Goal: Transaction & Acquisition: Purchase product/service

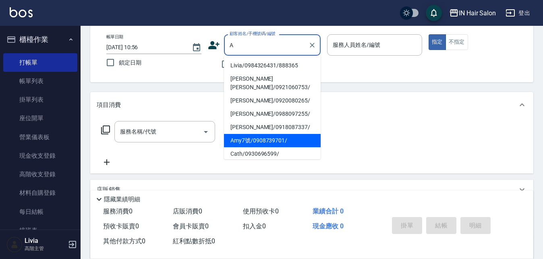
scroll to position [40, 0]
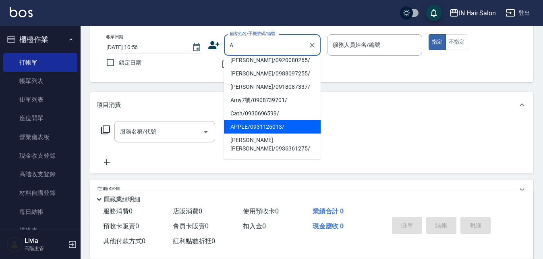
click at [238, 120] on li "APPLE/0931126013/" at bounding box center [272, 126] width 97 height 13
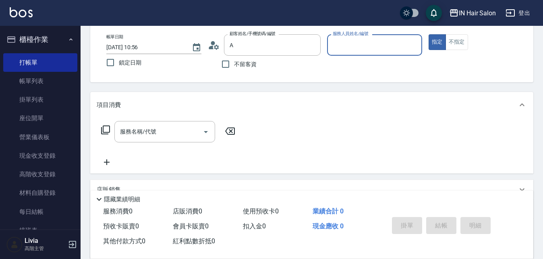
type input "APPLE/0931126013/"
type input "7號設計師[PERSON_NAME]-7"
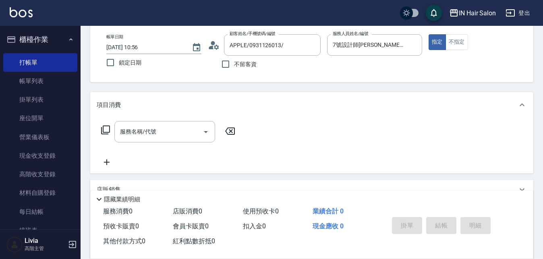
click at [105, 127] on icon at bounding box center [106, 130] width 10 height 10
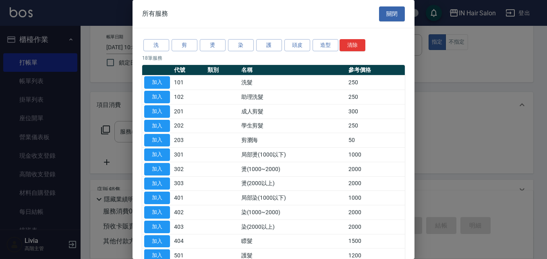
drag, startPoint x: 156, startPoint y: 109, endPoint x: 171, endPoint y: 119, distance: 18.7
click at [156, 110] on button "加入" at bounding box center [157, 111] width 26 height 12
type input "成人剪髮(201)"
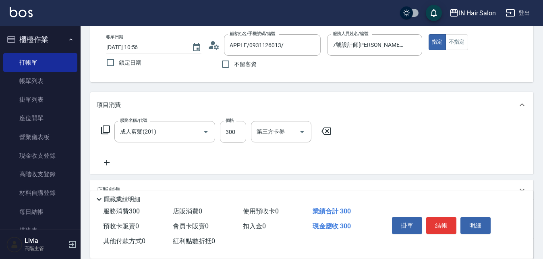
click at [236, 131] on input "300" at bounding box center [233, 132] width 26 height 22
type input "340"
click at [186, 162] on div "服務名稱/代號 成人剪髮(201) 服務名稱/代號 價格 340 價格 第三方卡券 第三方卡券" at bounding box center [217, 144] width 240 height 46
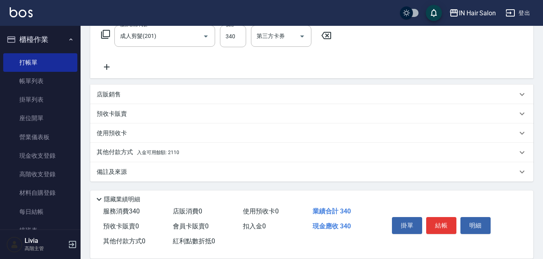
click at [116, 149] on p "其他付款方式 入金可用餘額: 2110" at bounding box center [138, 152] width 83 height 9
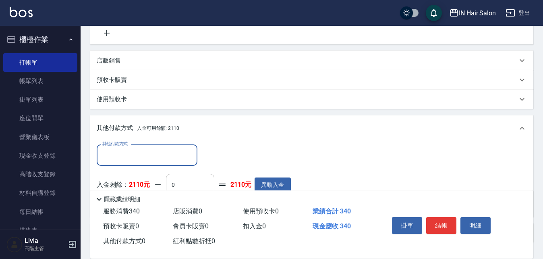
scroll to position [216, 0]
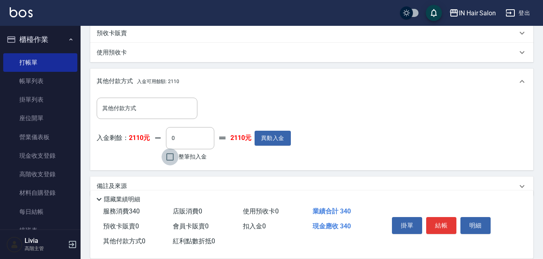
click at [168, 155] on input "整筆扣入金" at bounding box center [170, 156] width 17 height 17
checkbox input "true"
type input "340"
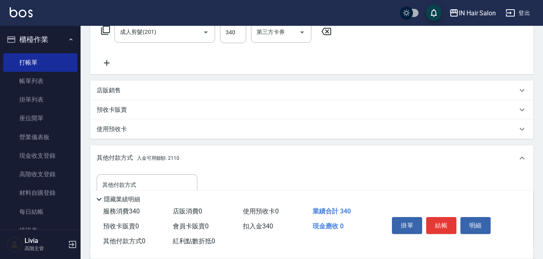
scroll to position [15, 0]
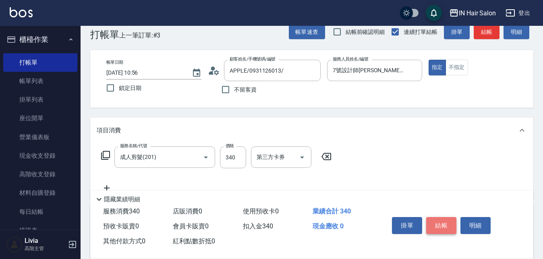
click at [440, 222] on button "結帳" at bounding box center [442, 225] width 30 height 17
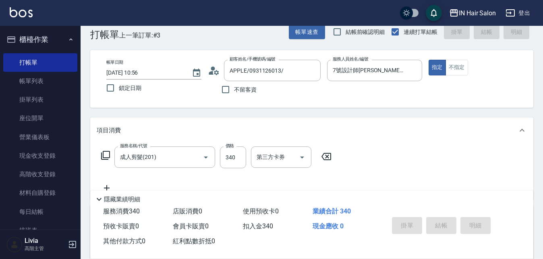
type input "[DATE] 11:54"
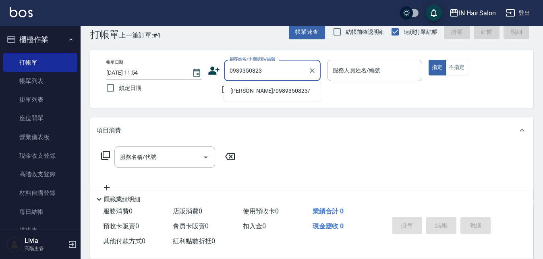
click at [247, 89] on li "[PERSON_NAME]/0989350823/" at bounding box center [272, 90] width 97 height 13
type input "[PERSON_NAME]/0989350823/"
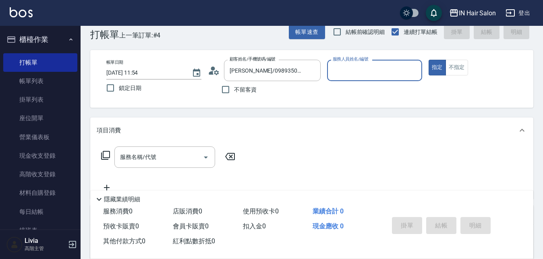
type input "6號設計師[PERSON_NAME]-6"
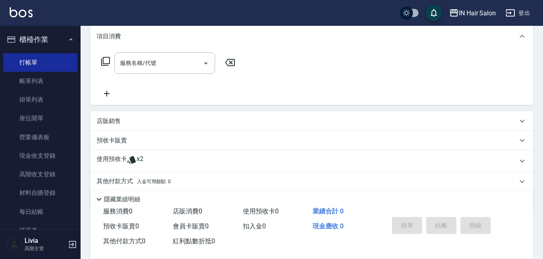
scroll to position [136, 0]
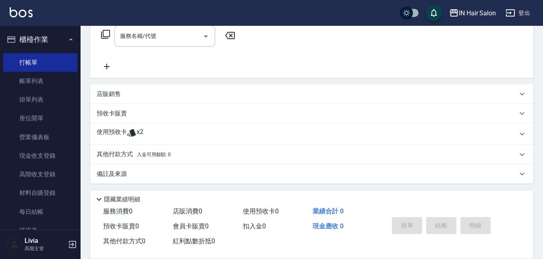
click at [122, 132] on p "使用預收卡" at bounding box center [112, 134] width 30 height 12
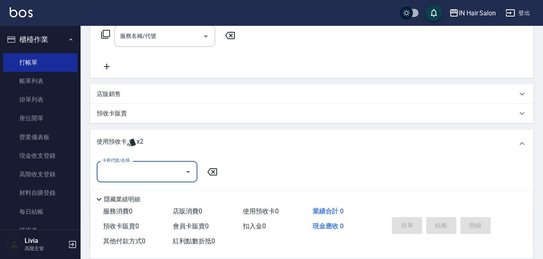
scroll to position [176, 0]
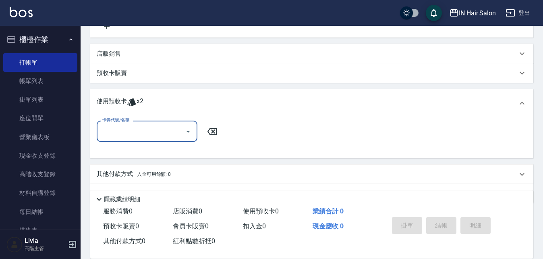
click at [131, 130] on input "卡券代號/名稱" at bounding box center [140, 131] width 81 height 14
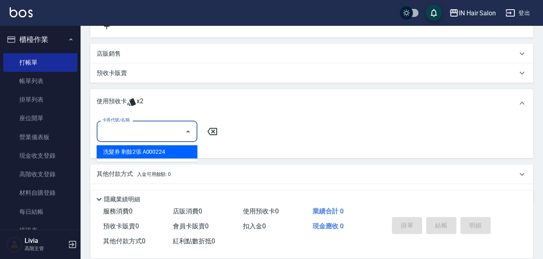
click at [132, 149] on div "洗髮券 剩餘2張 A000224" at bounding box center [147, 151] width 101 height 13
type input "洗髮券 A000224"
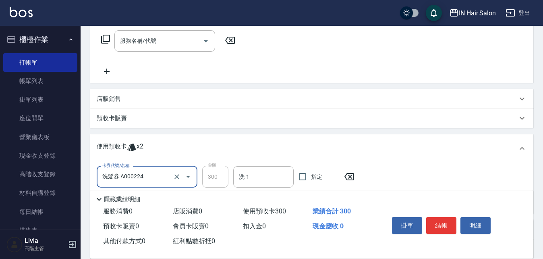
scroll to position [55, 0]
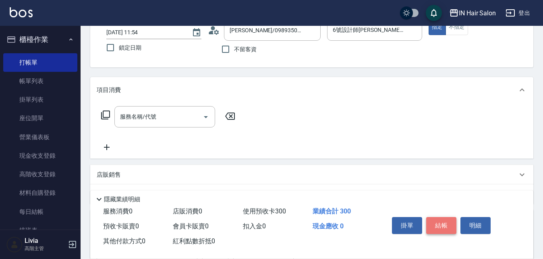
click at [444, 219] on button "結帳" at bounding box center [442, 225] width 30 height 17
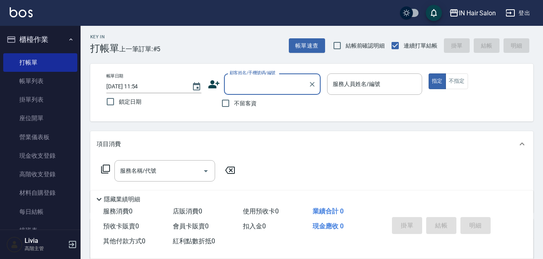
scroll to position [0, 0]
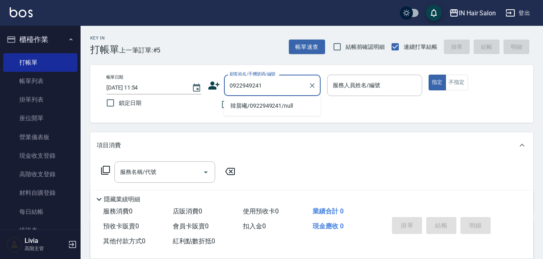
click at [254, 104] on li "韓晨曦/0922949241/null" at bounding box center [272, 105] width 97 height 13
type input "韓晨曦/0922949241/null"
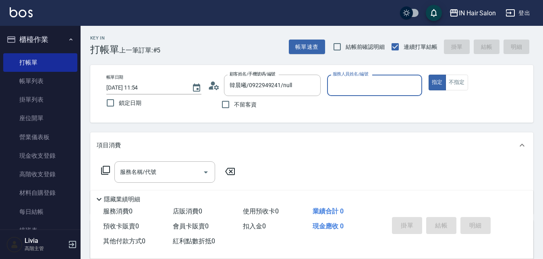
type input "6號設計師[PERSON_NAME]-6"
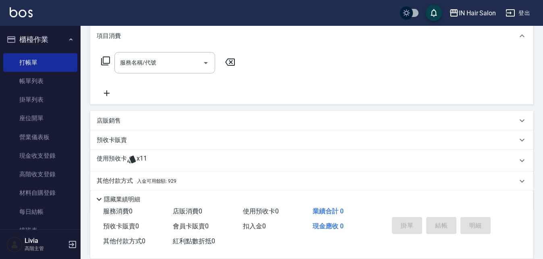
scroll to position [138, 0]
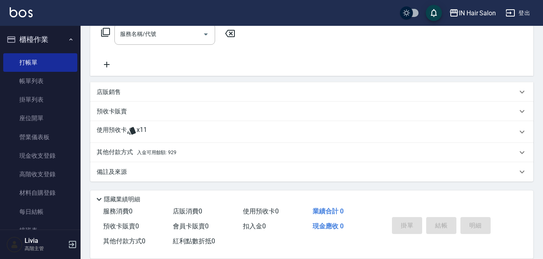
click at [107, 135] on p "使用預收卡" at bounding box center [112, 132] width 30 height 12
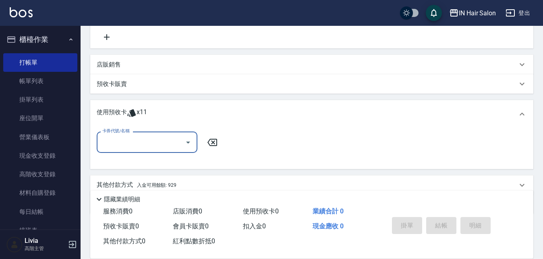
scroll to position [178, 0]
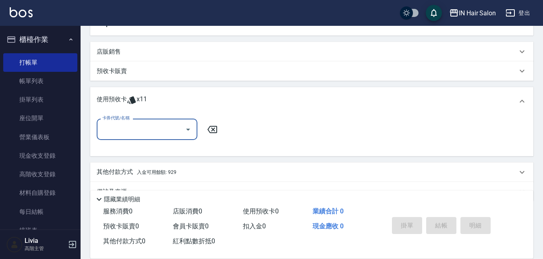
click at [134, 132] on input "卡券代號/名稱" at bounding box center [140, 129] width 81 height 14
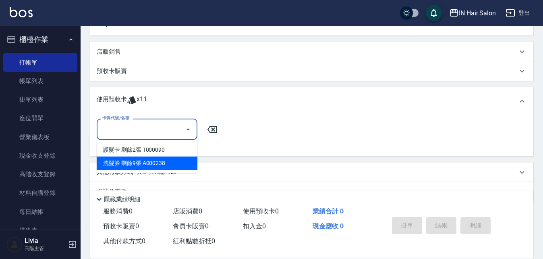
click at [143, 160] on div "洗髮券 剩餘9張 A000238" at bounding box center [147, 162] width 101 height 13
type input "洗髮券 A000238"
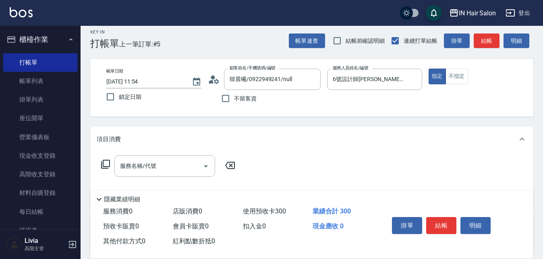
scroll to position [0, 0]
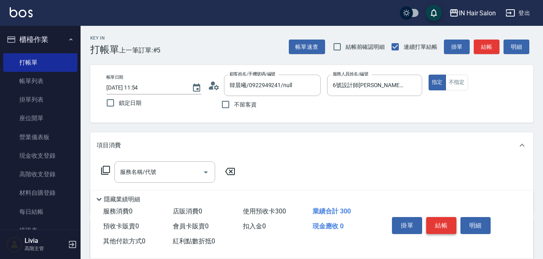
click at [441, 220] on button "結帳" at bounding box center [442, 225] width 30 height 17
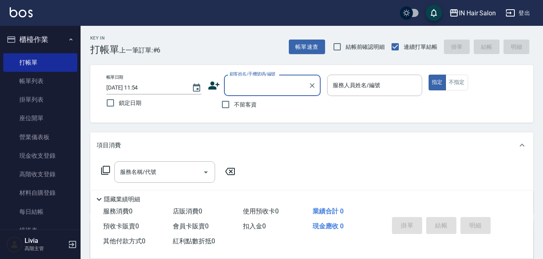
click at [261, 80] on input "顧客姓名/手機號碼/編號" at bounding box center [266, 85] width 77 height 14
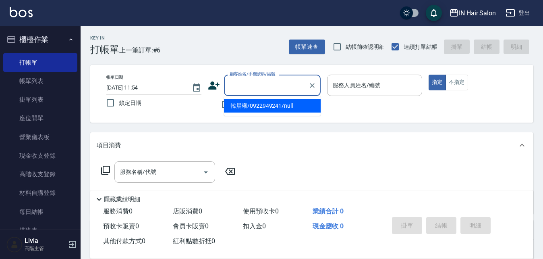
click at [241, 106] on li "韓晨曦/0922949241/null" at bounding box center [272, 105] width 97 height 13
type input "韓晨曦/0922949241/null"
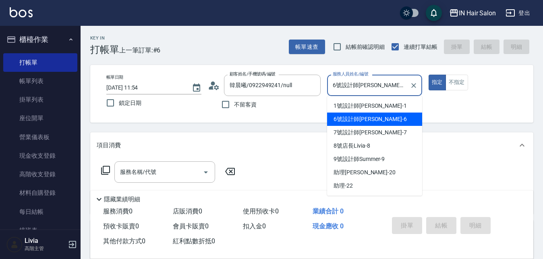
click at [386, 86] on input "6號設計師[PERSON_NAME]-6" at bounding box center [369, 85] width 76 height 14
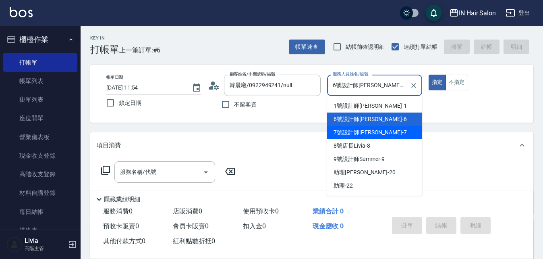
click at [349, 131] on span "7號設計師[PERSON_NAME] -7" at bounding box center [370, 132] width 73 height 8
type input "7號設計師[PERSON_NAME]-7"
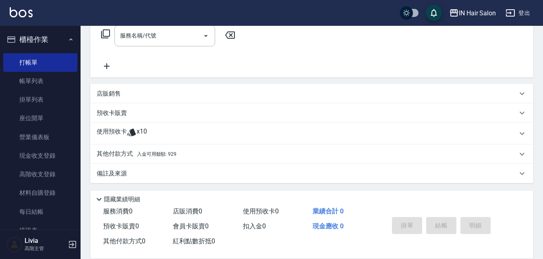
scroll to position [138, 0]
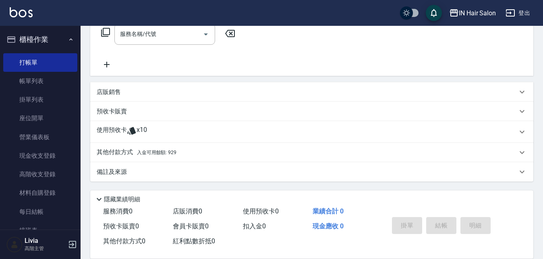
click at [117, 128] on p "使用預收卡" at bounding box center [112, 132] width 30 height 12
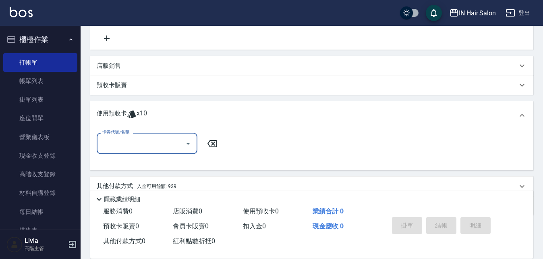
scroll to position [178, 0]
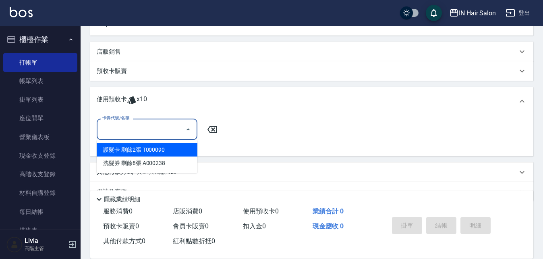
click at [119, 128] on input "卡券代號/名稱" at bounding box center [140, 129] width 81 height 14
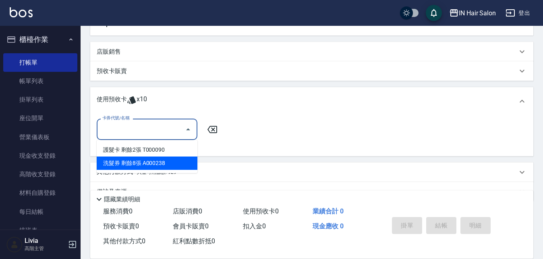
click at [139, 164] on div "洗髮券 剩餘8張 A000238" at bounding box center [147, 162] width 101 height 13
type input "洗髮券 A000238"
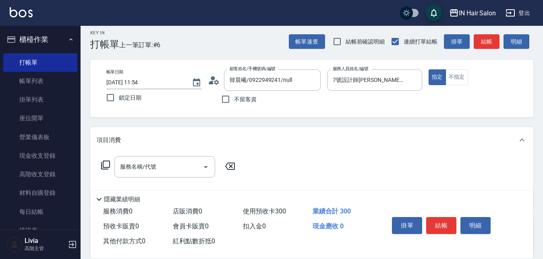
scroll to position [0, 0]
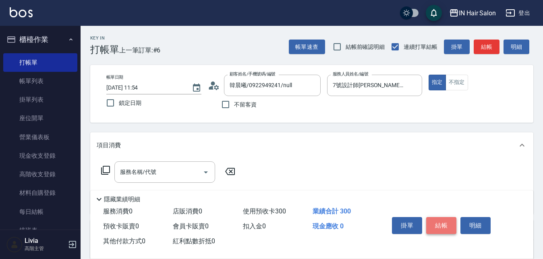
click at [437, 220] on button "結帳" at bounding box center [442, 225] width 30 height 17
